Goal: Task Accomplishment & Management: Manage account settings

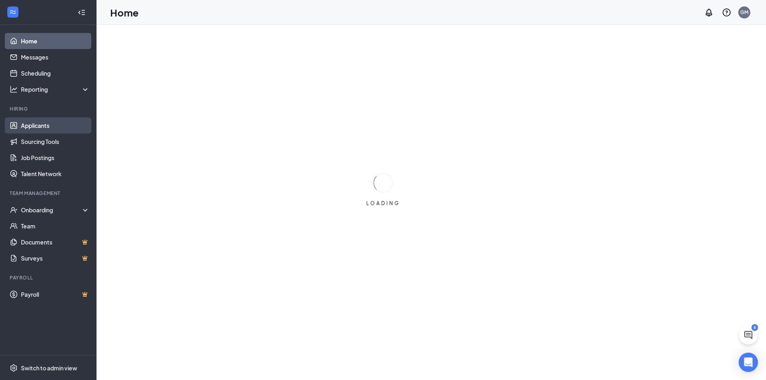
click at [68, 121] on link "Applicants" at bounding box center [55, 125] width 69 height 16
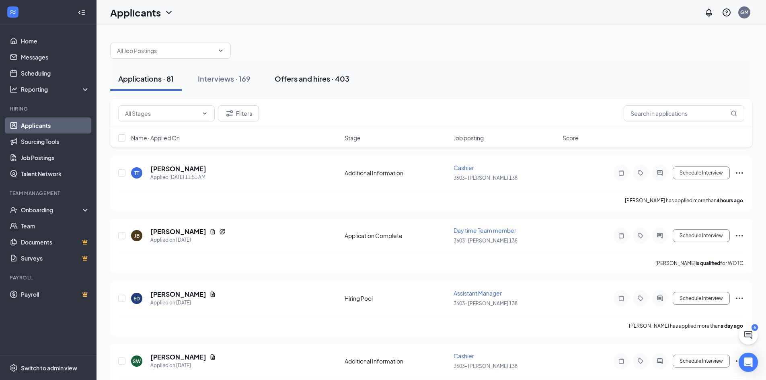
click at [319, 73] on button "Offers and hires · 403" at bounding box center [312, 79] width 91 height 24
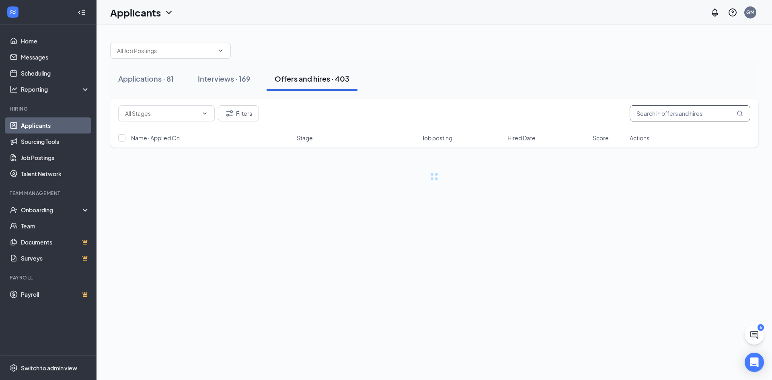
click at [704, 113] on input "text" at bounding box center [690, 113] width 121 height 16
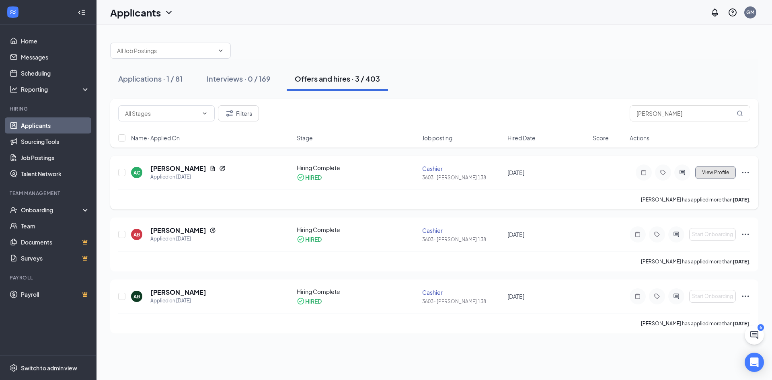
click at [709, 172] on span "View Profile" at bounding box center [715, 173] width 27 height 6
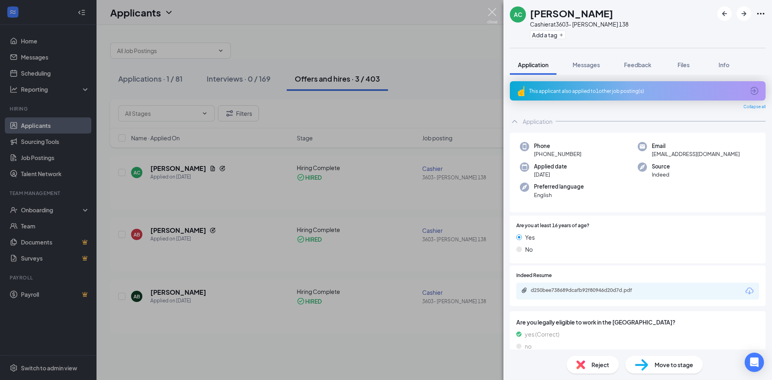
click at [493, 13] on img at bounding box center [492, 16] width 10 height 16
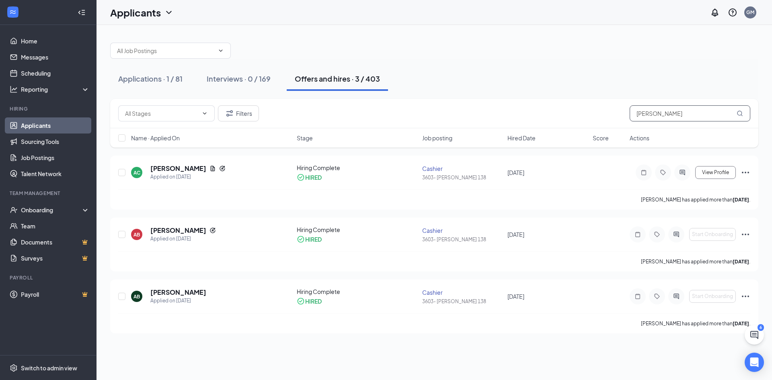
click at [681, 116] on input "[PERSON_NAME]" at bounding box center [690, 113] width 121 height 16
type input "A"
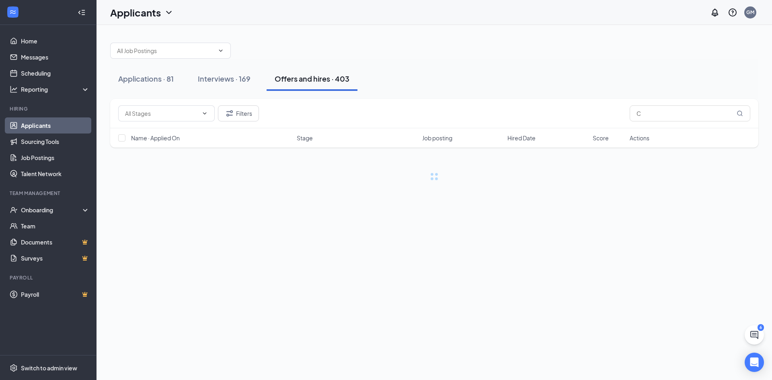
click at [172, 137] on span "Name · Applied On" at bounding box center [155, 138] width 49 height 8
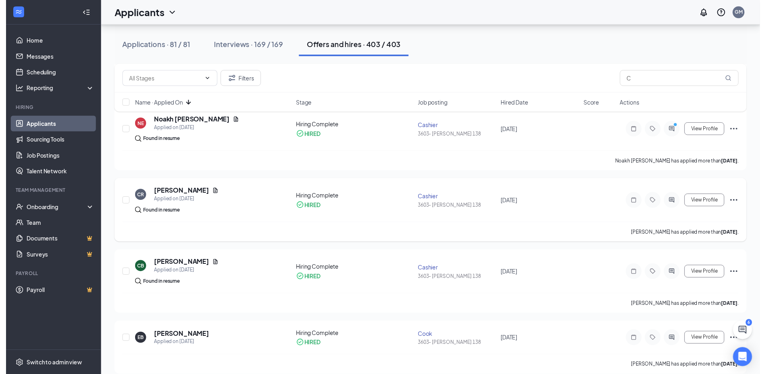
scroll to position [1287, 0]
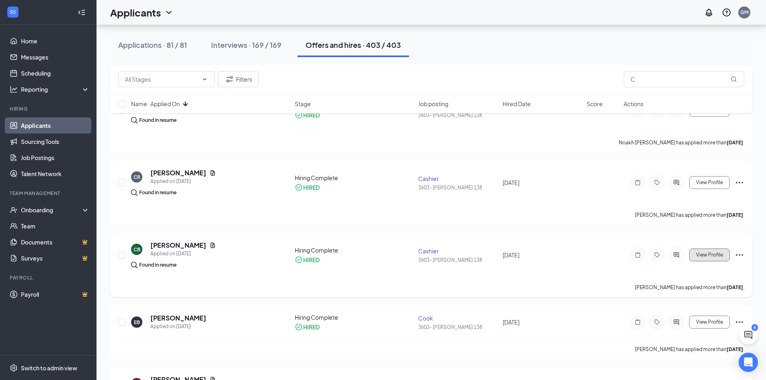
click at [715, 253] on span "View Profile" at bounding box center [709, 255] width 27 height 6
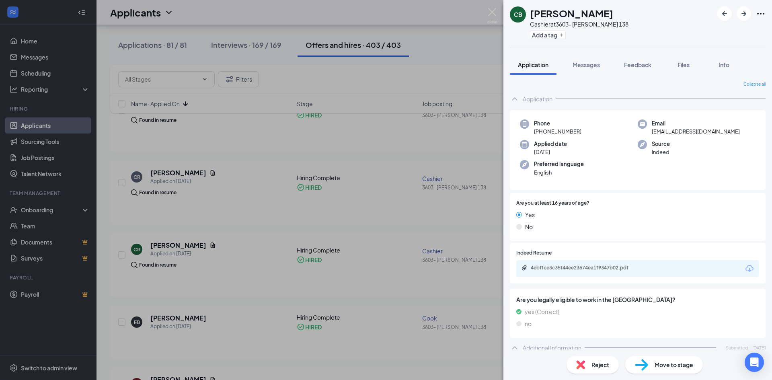
click at [486, 11] on div "CB [PERSON_NAME] Cashier at 3603- [PERSON_NAME] 138 Add a tag Application Messa…" at bounding box center [386, 190] width 772 height 380
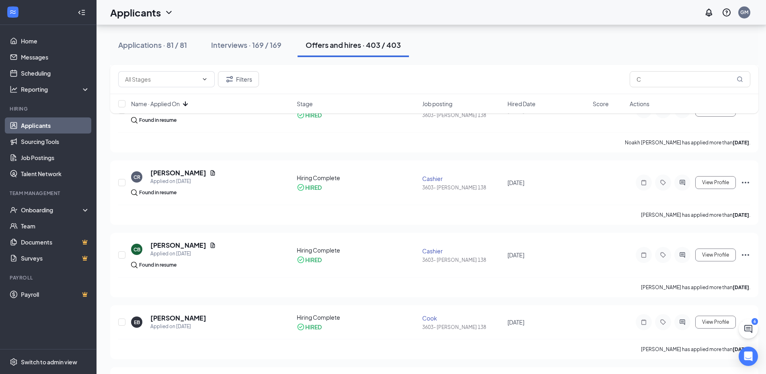
click at [491, 11] on div "Applicants GM" at bounding box center [432, 12] width 670 height 25
click at [638, 76] on input "C" at bounding box center [690, 79] width 121 height 16
click at [646, 78] on input "C" at bounding box center [690, 79] width 121 height 16
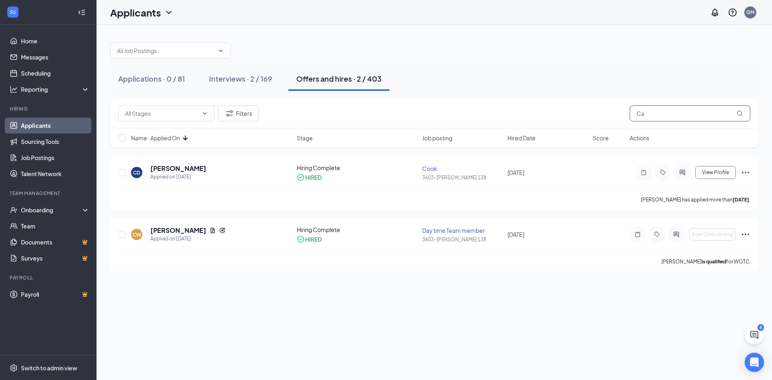
type input "C"
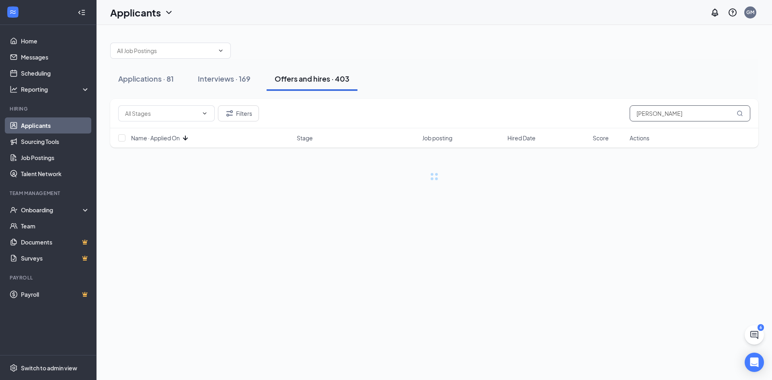
type input "[PERSON_NAME]"
click at [473, 280] on link "Interviews" at bounding box center [461, 277] width 27 height 7
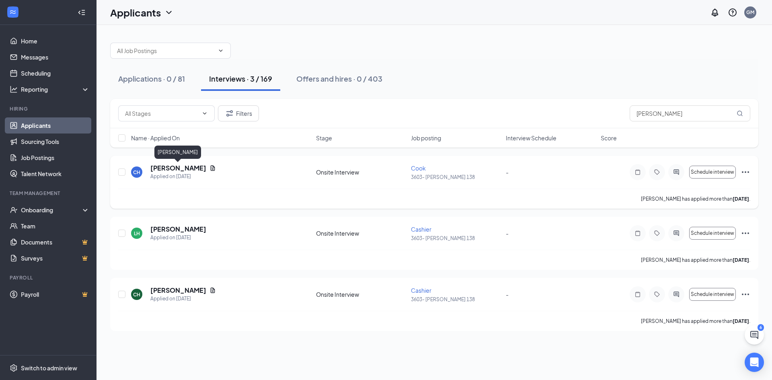
click at [178, 168] on h5 "[PERSON_NAME]" at bounding box center [178, 168] width 56 height 9
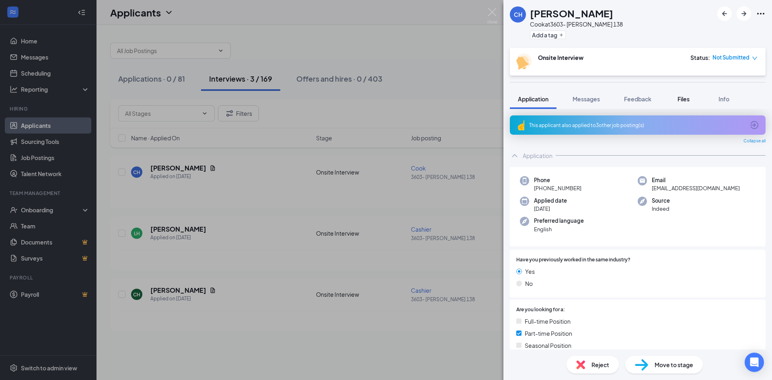
click at [687, 101] on span "Files" at bounding box center [684, 98] width 12 height 7
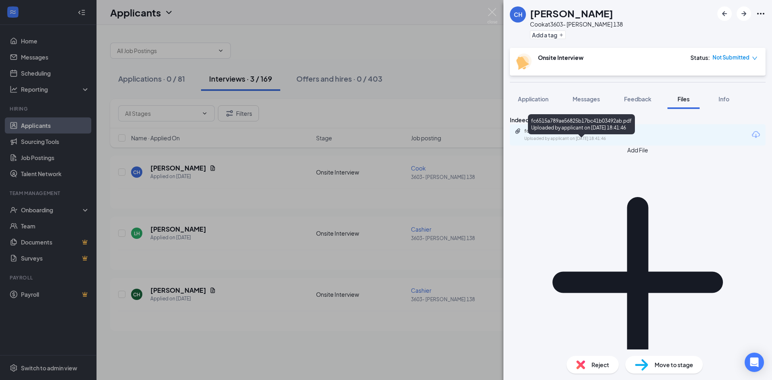
click at [618, 134] on div "fc6515a789ae56825b17bc41b03492ab.pdf" at bounding box center [580, 131] width 113 height 6
